Goal: Task Accomplishment & Management: Use online tool/utility

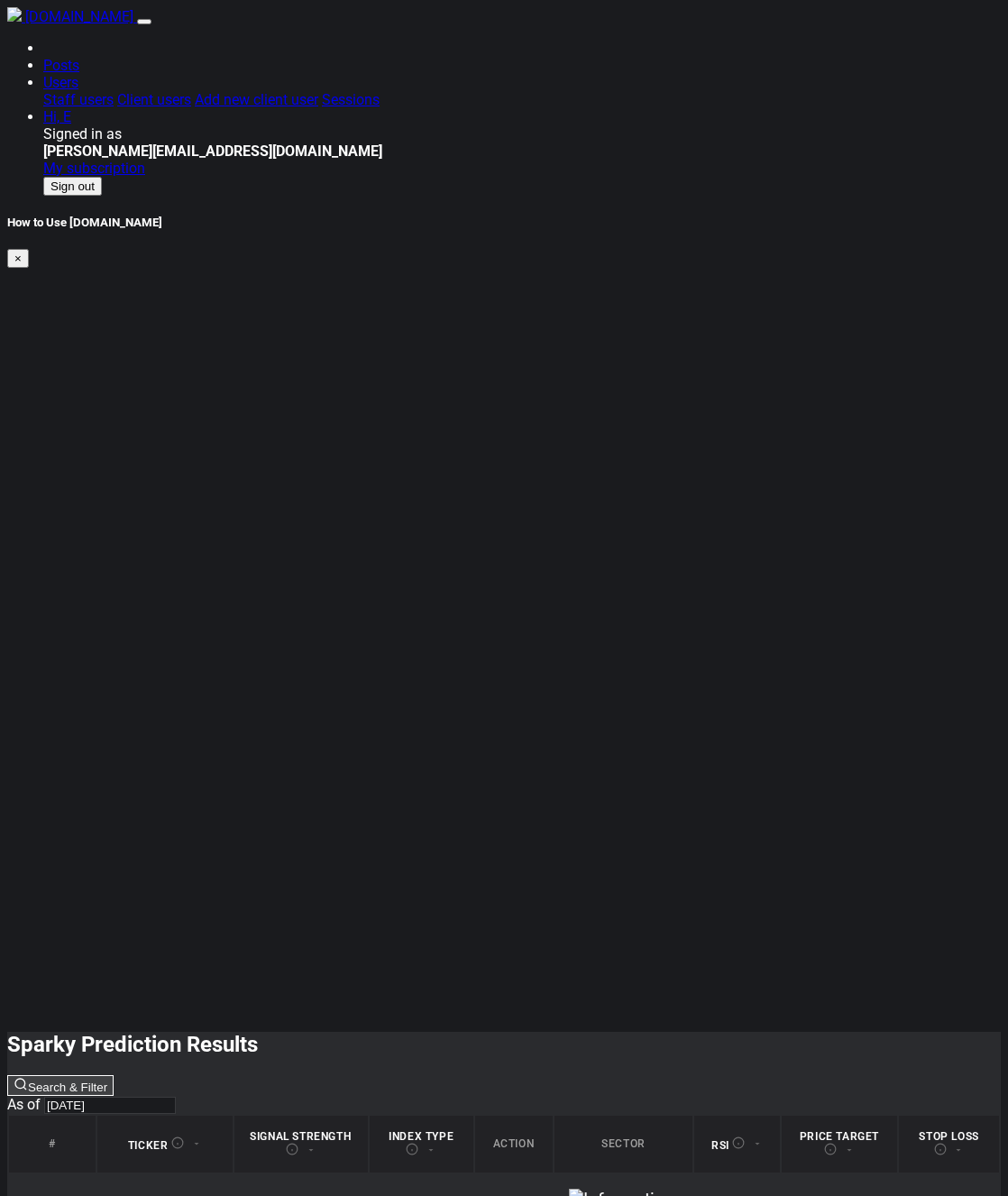
click at [114, 1075] on button "Search & Filter" at bounding box center [60, 1085] width 106 height 21
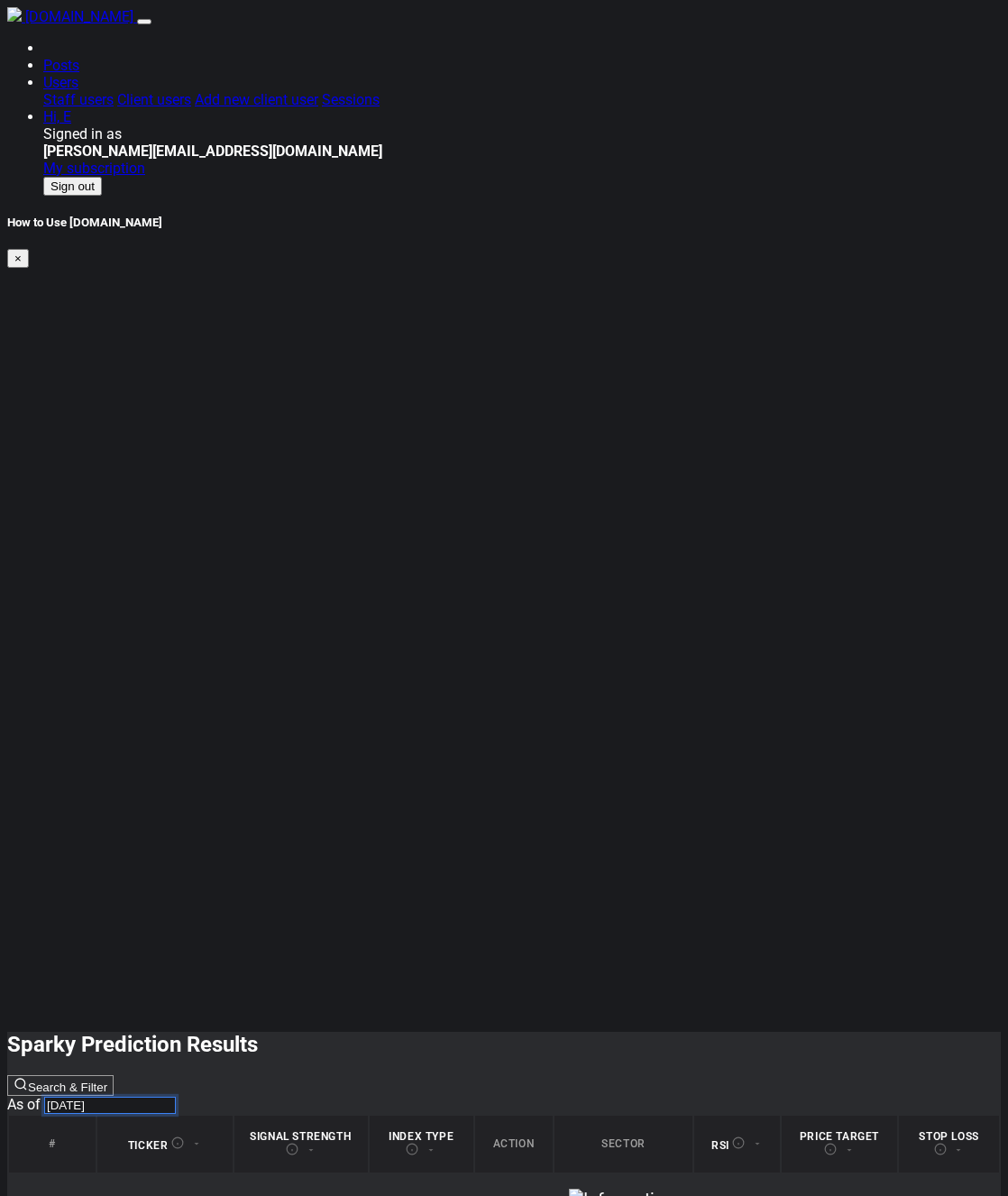
click at [176, 1097] on input "[DATE]" at bounding box center [110, 1105] width 132 height 17
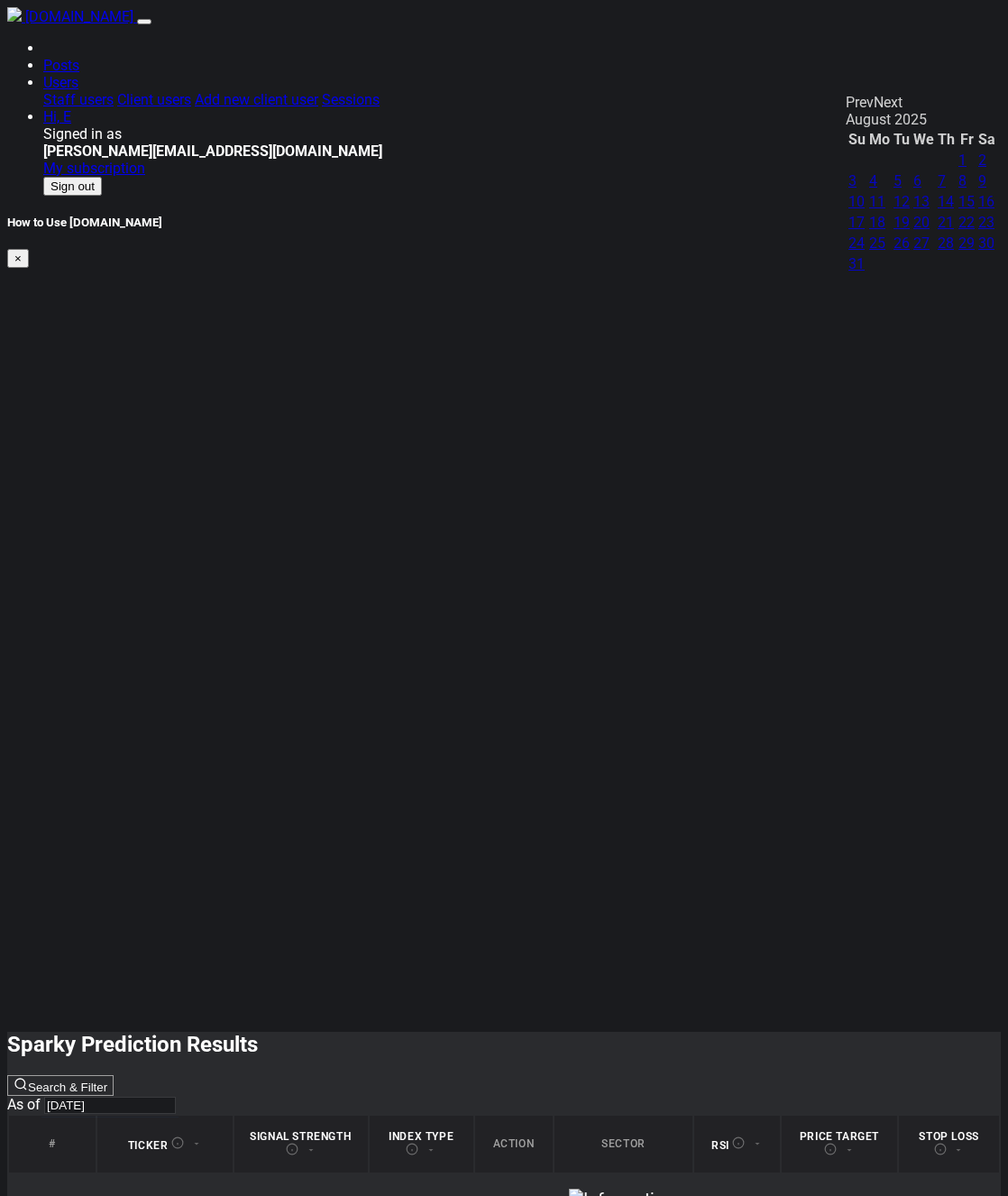
click at [654, 1032] on div "Sparky Prediction Results Search & Filter As of 2025-08-15" at bounding box center [504, 1073] width 994 height 82
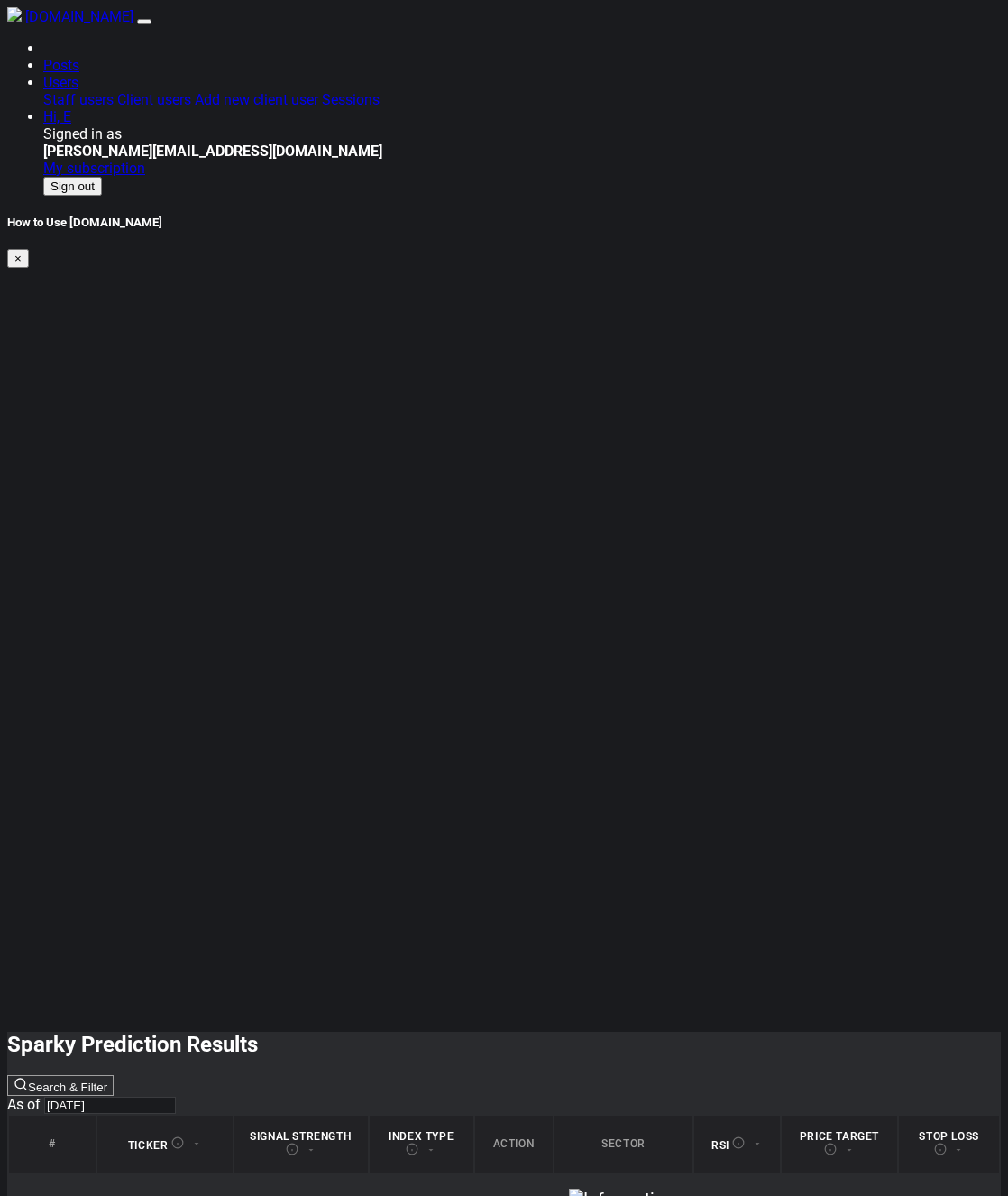
click at [639, 1032] on div "Sparky Prediction Results Search & Filter As of 2025-08-15" at bounding box center [504, 1073] width 994 height 82
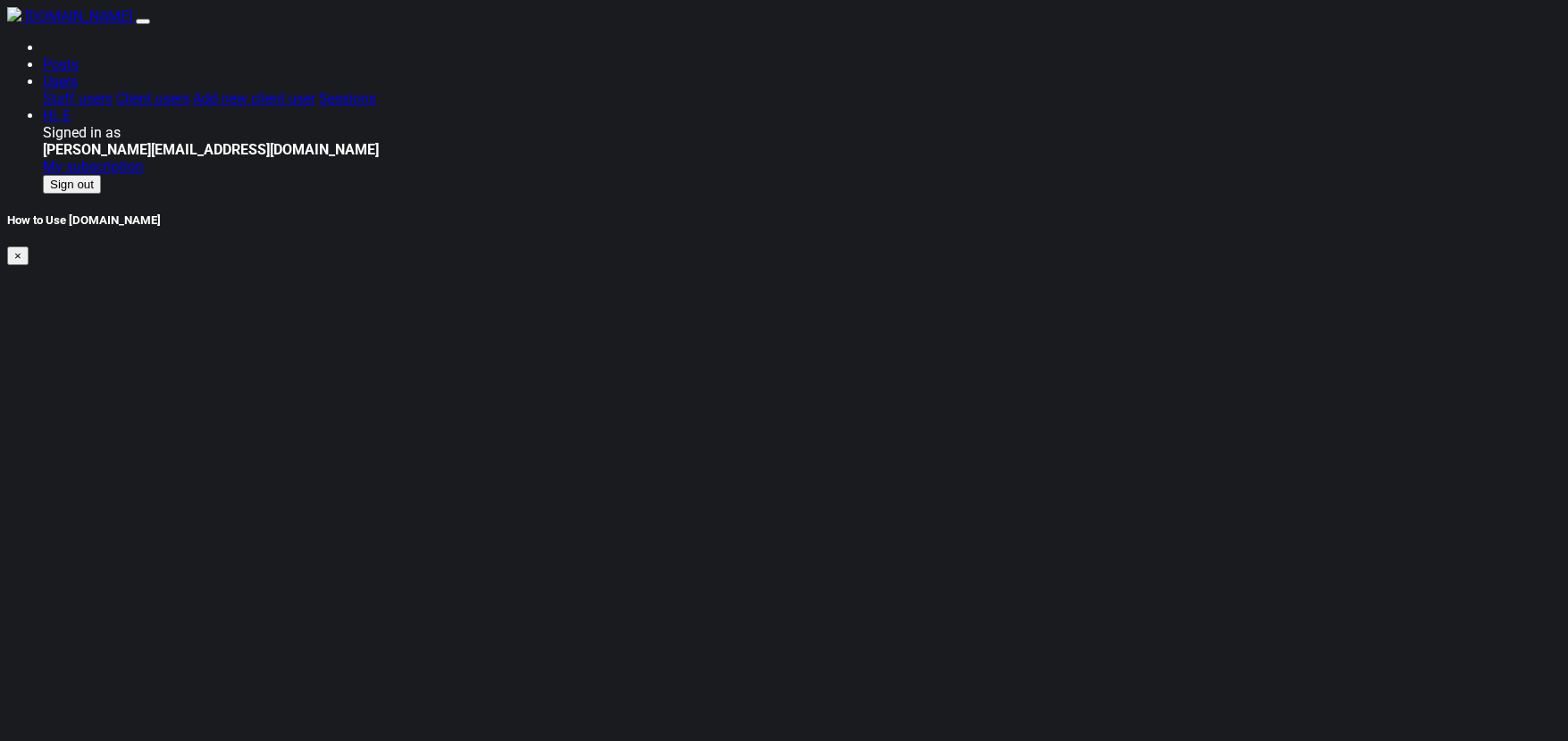
click at [643, 45] on nav "SparkTrade.io Posts Users Staff users Client users Add new client user Sessions…" at bounding box center [784, 100] width 1554 height 186
